Goal: Task Accomplishment & Management: Manage account settings

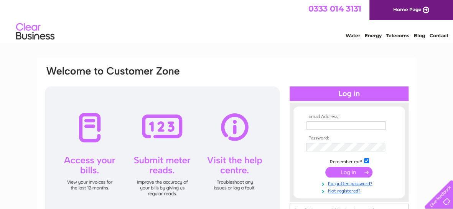
type input "[EMAIL_ADDRESS][PERSON_NAME][DOMAIN_NAME]"
click at [347, 173] on input "submit" at bounding box center [349, 172] width 47 height 11
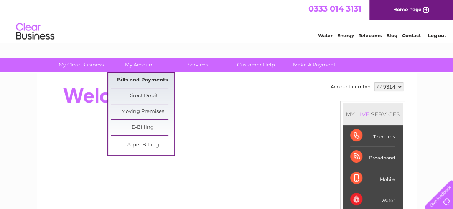
click at [135, 78] on link "Bills and Payments" at bounding box center [142, 80] width 63 height 15
